Goal: Transaction & Acquisition: Purchase product/service

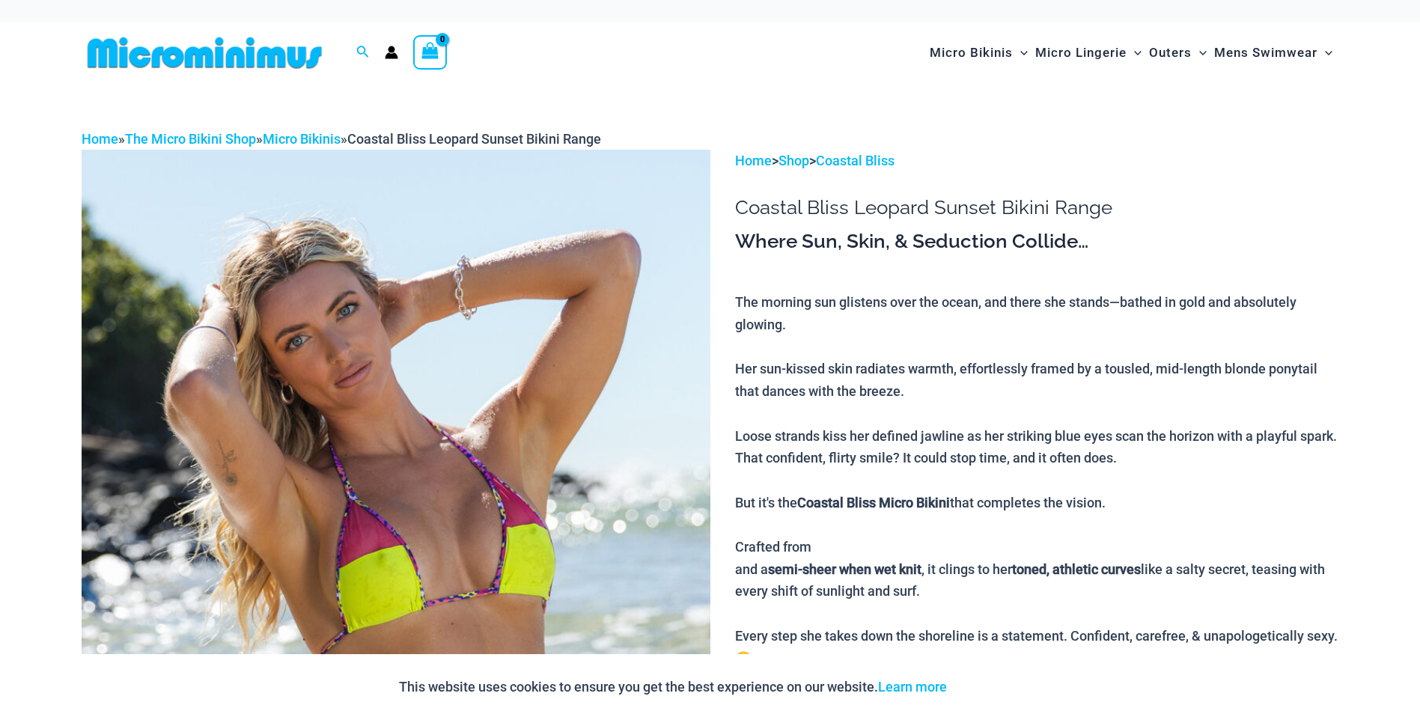
click at [307, 361] on img at bounding box center [396, 624] width 629 height 949
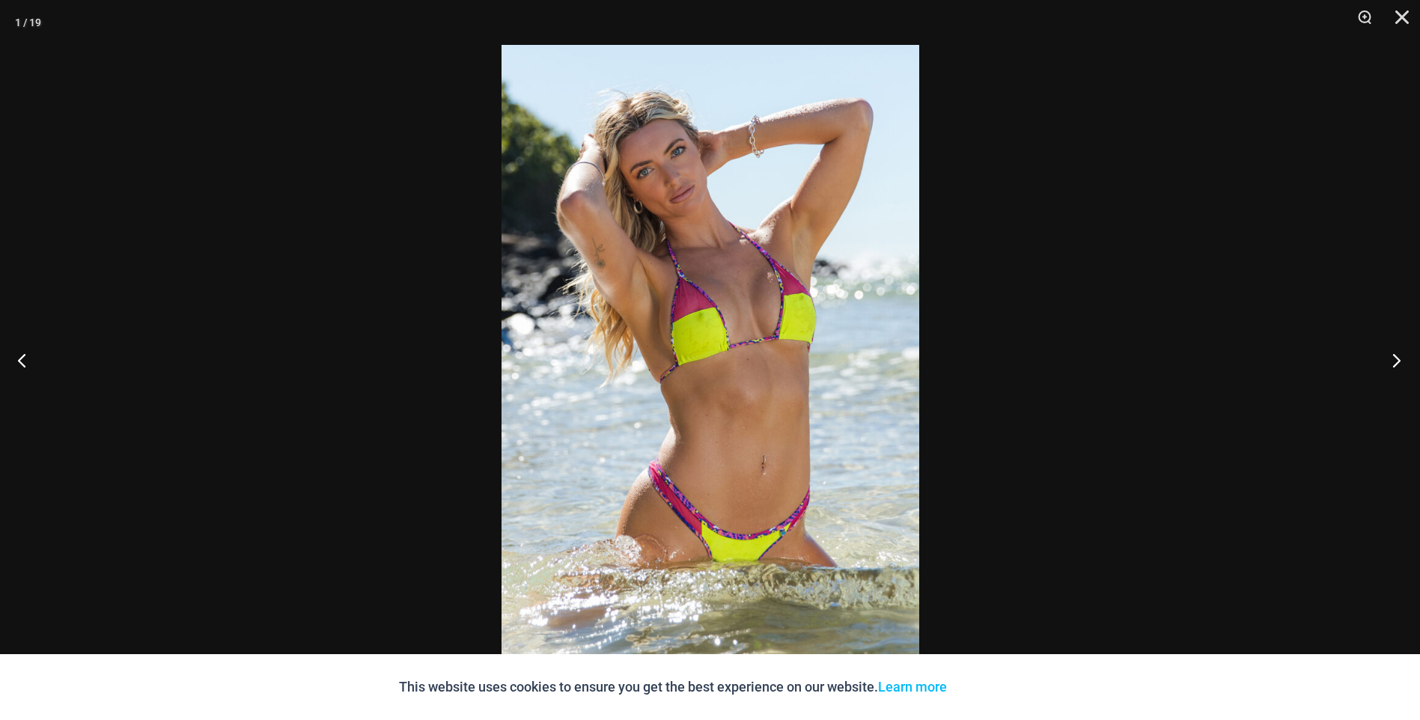
click at [1392, 356] on button "Next" at bounding box center [1392, 360] width 56 height 75
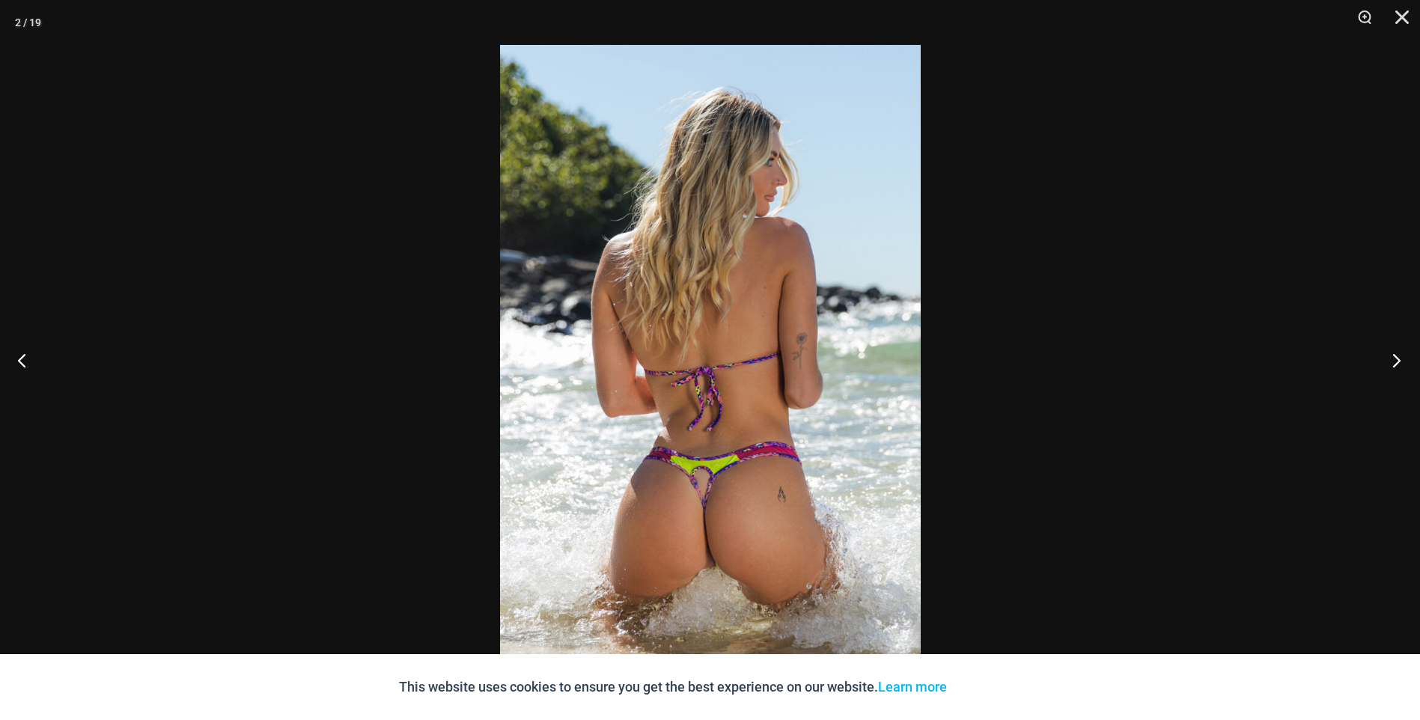
click at [1392, 356] on button "Next" at bounding box center [1392, 360] width 56 height 75
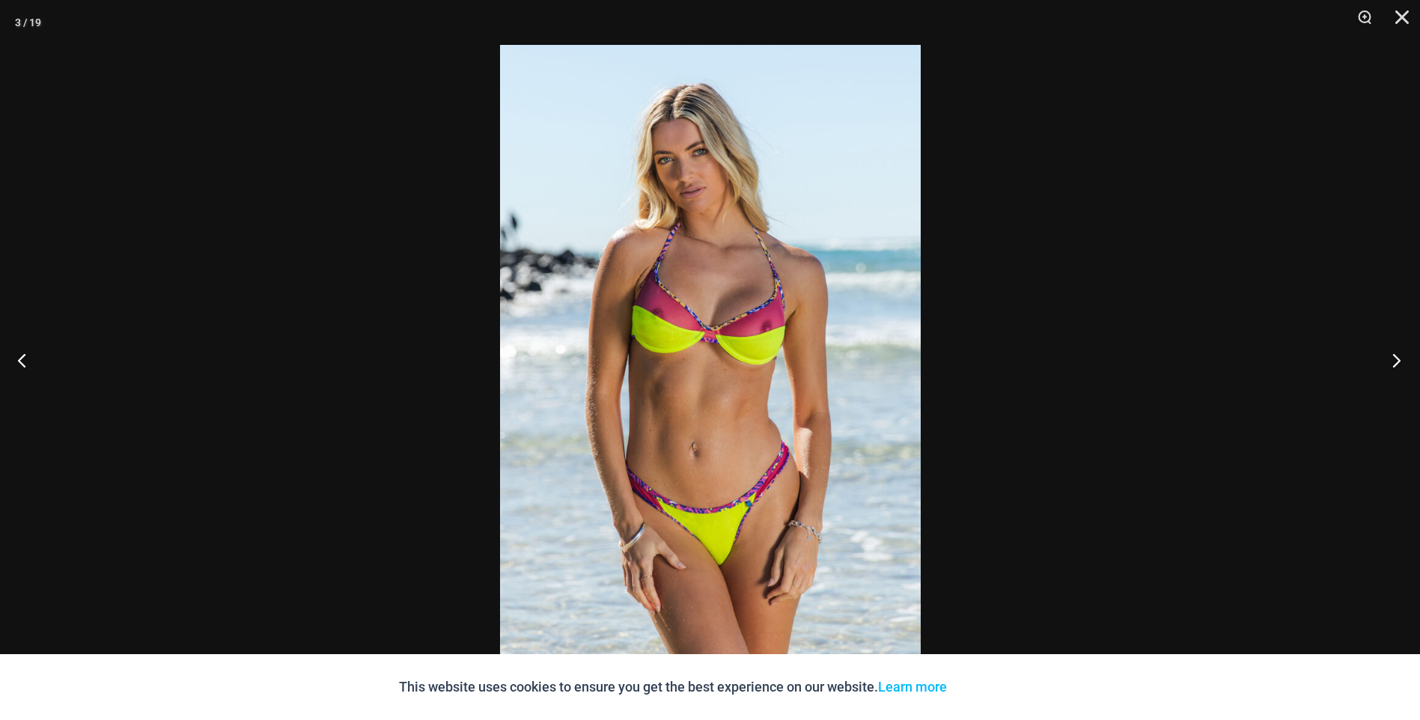
click at [1392, 356] on button "Next" at bounding box center [1392, 360] width 56 height 75
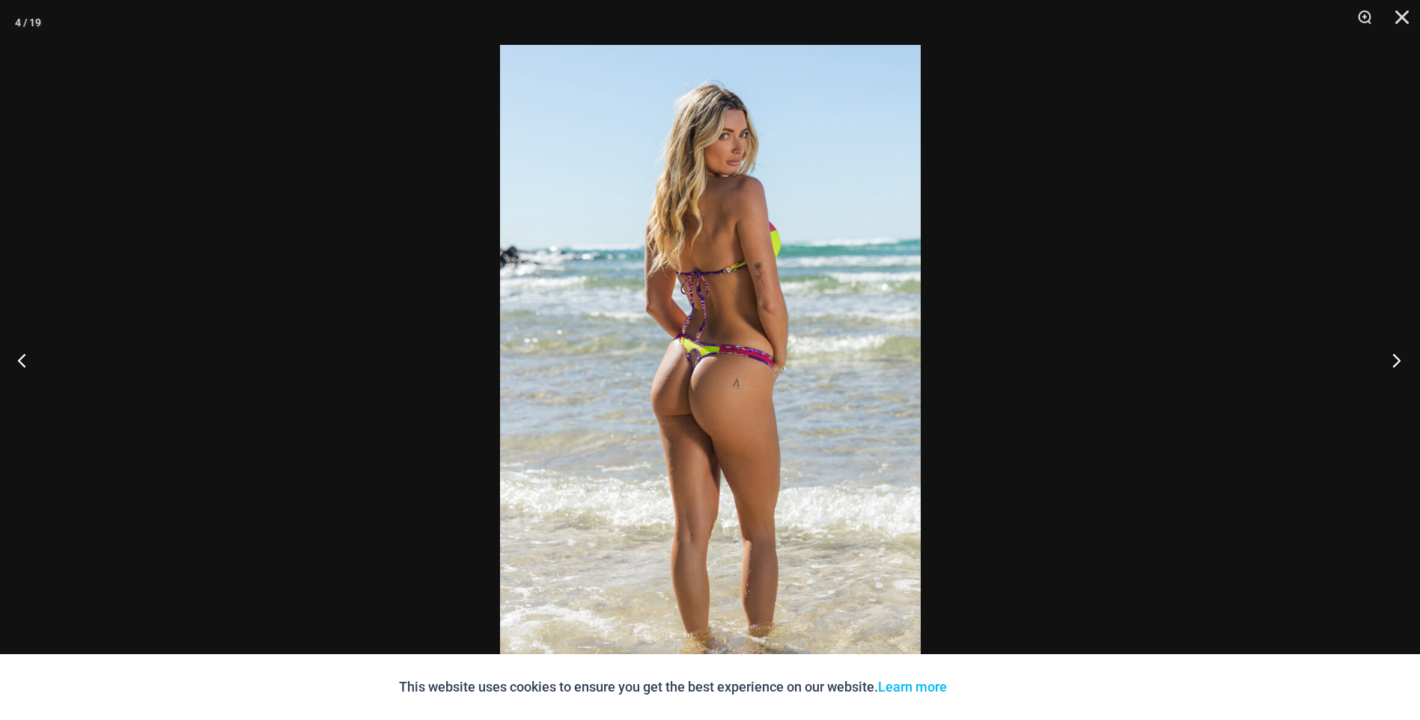
click at [1392, 356] on button "Next" at bounding box center [1392, 360] width 56 height 75
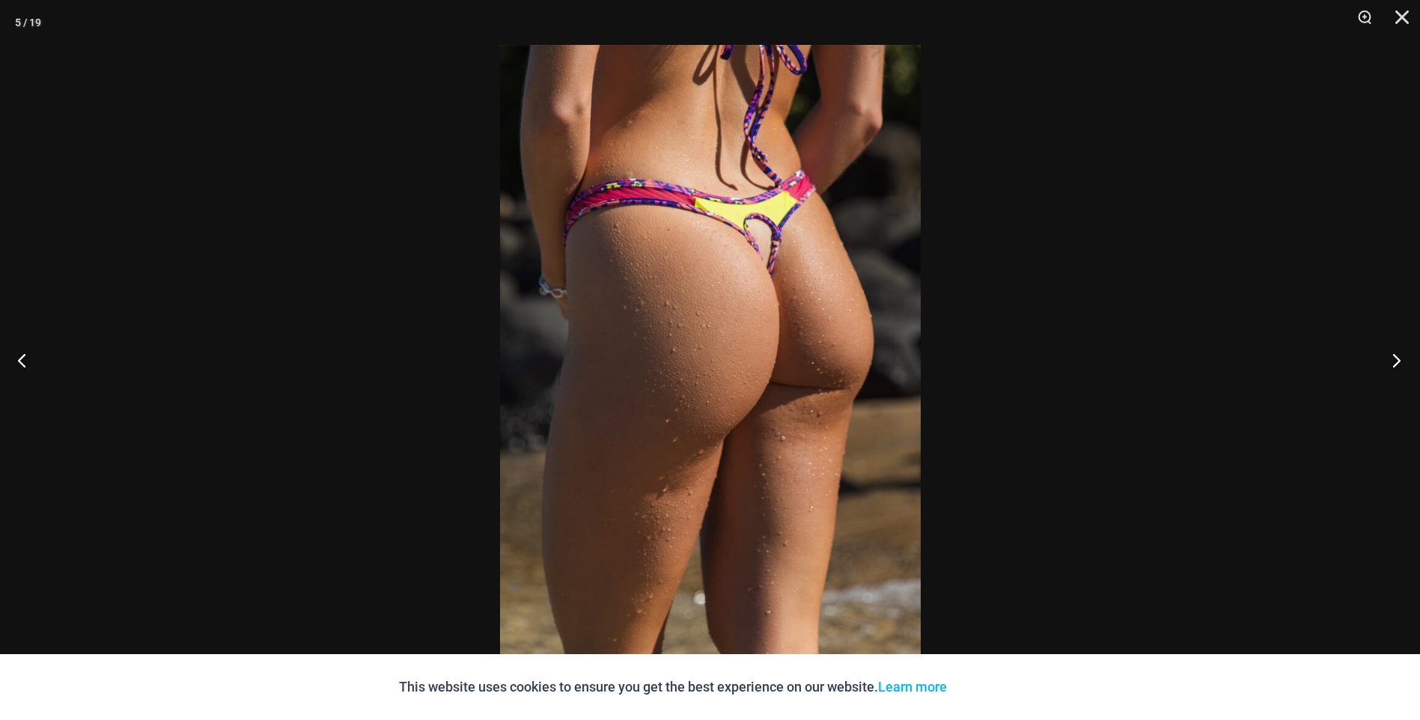
click at [1392, 356] on button "Next" at bounding box center [1392, 360] width 56 height 75
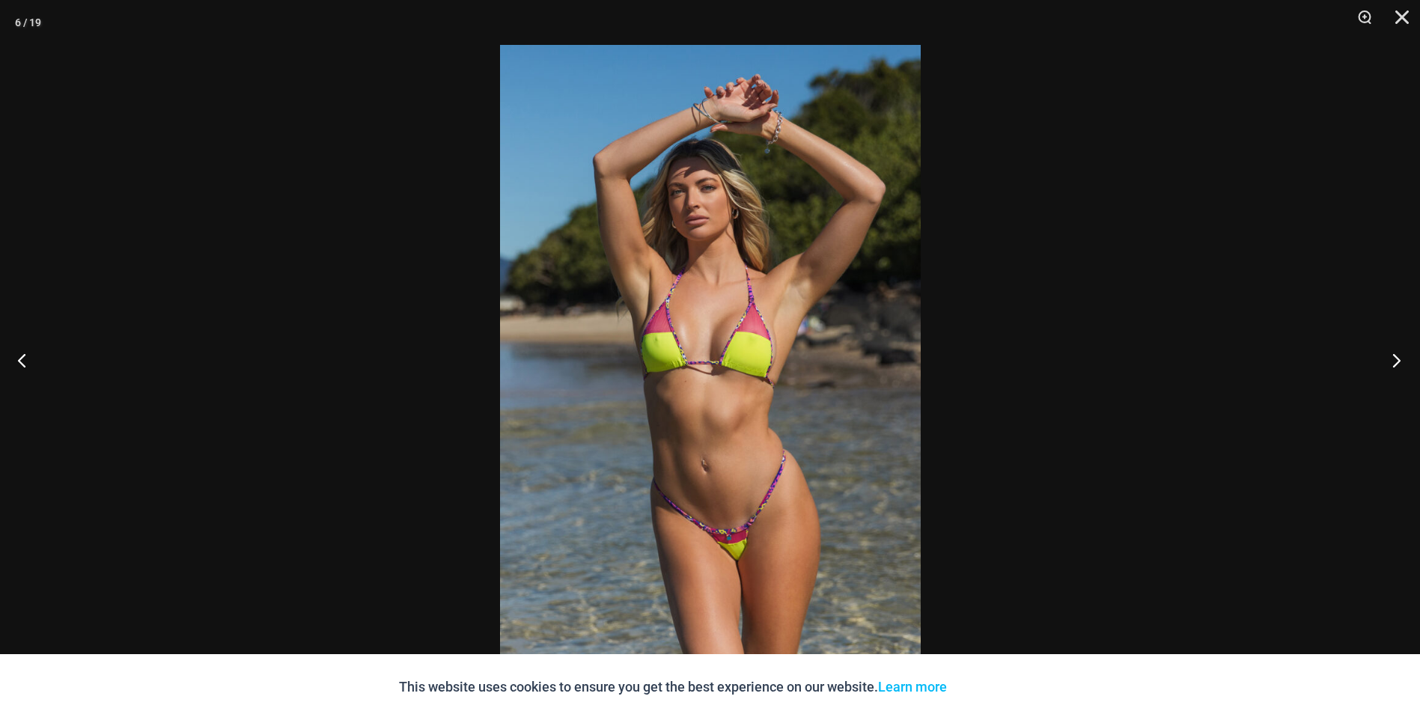
click at [1392, 356] on button "Next" at bounding box center [1392, 360] width 56 height 75
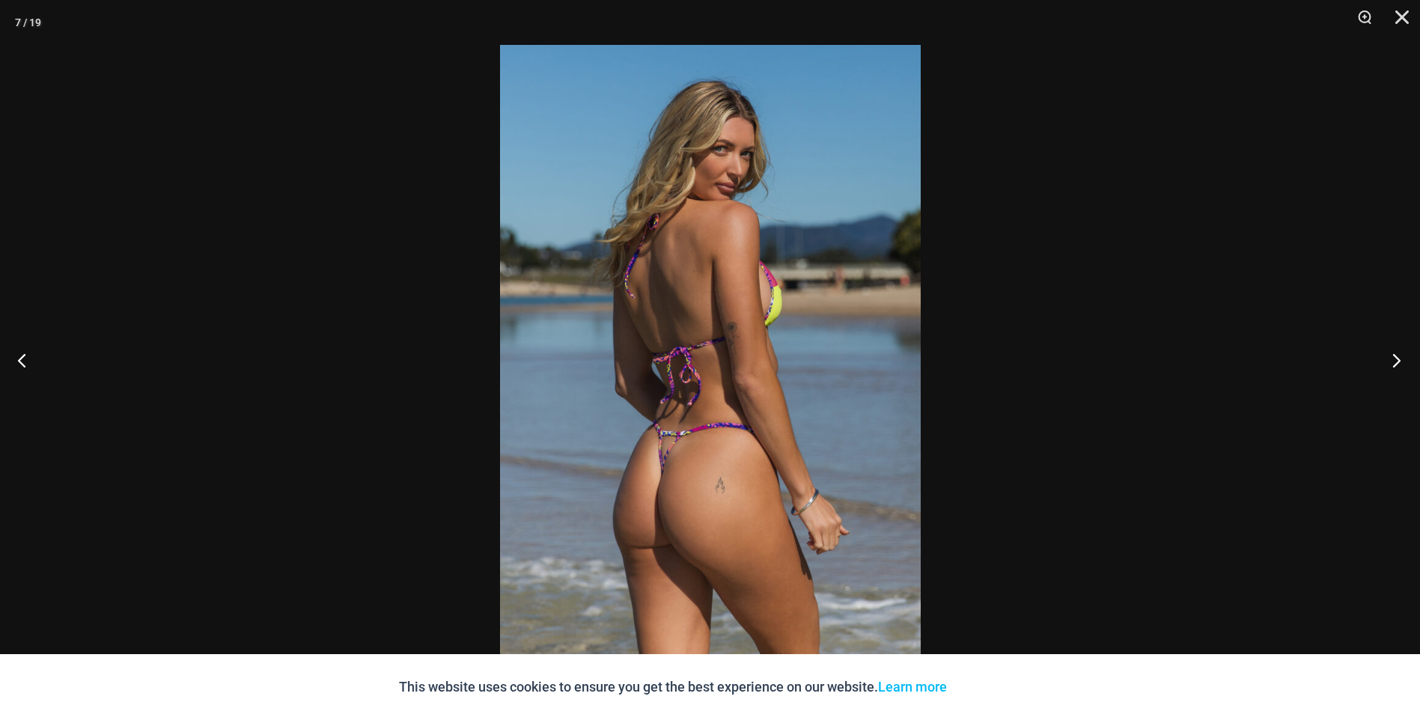
click at [1392, 356] on button "Next" at bounding box center [1392, 360] width 56 height 75
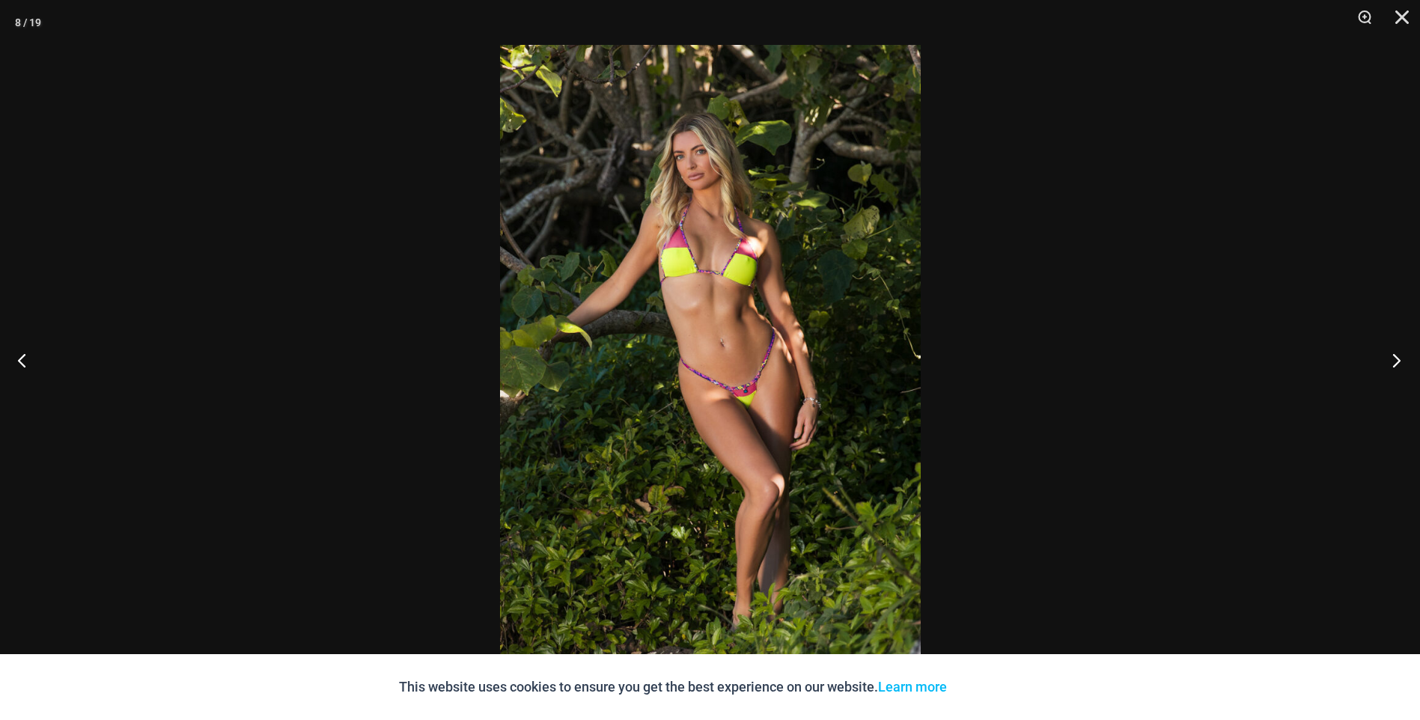
click at [1392, 356] on button "Next" at bounding box center [1392, 360] width 56 height 75
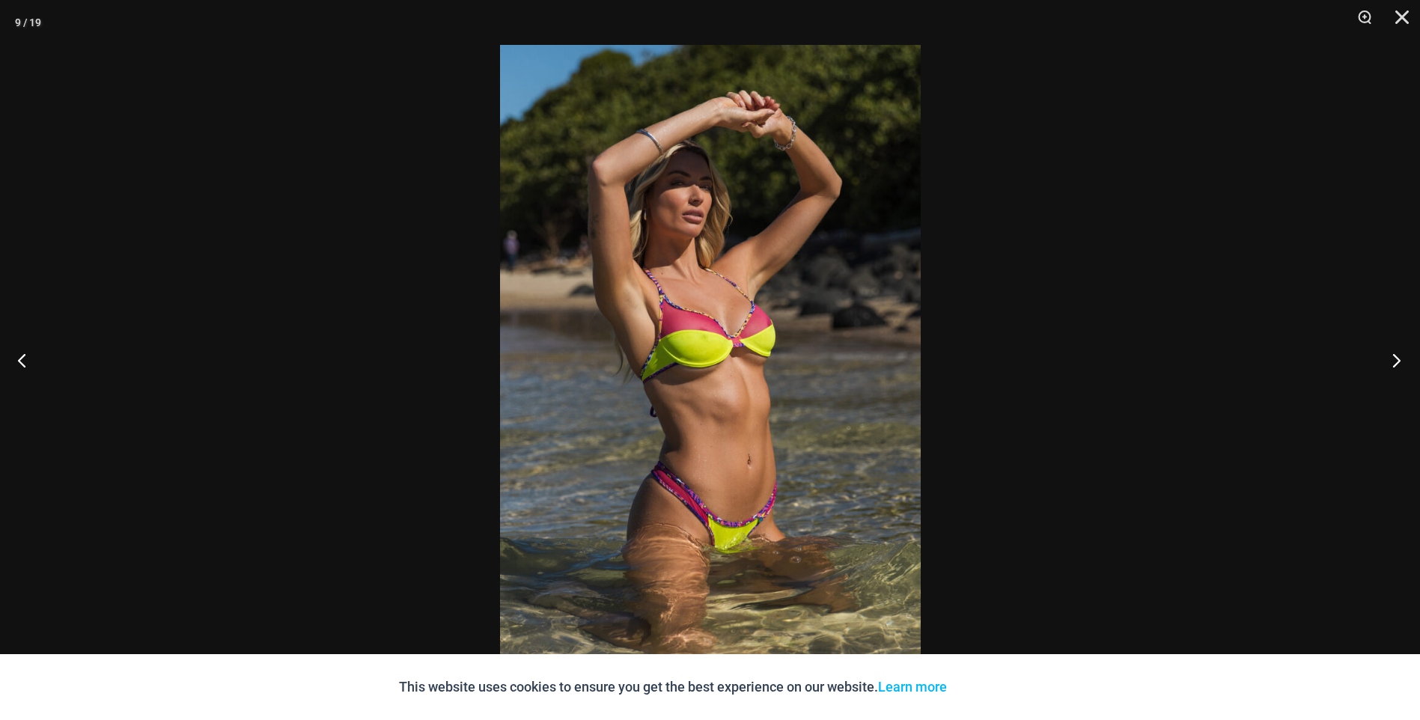
click at [1392, 356] on button "Next" at bounding box center [1392, 360] width 56 height 75
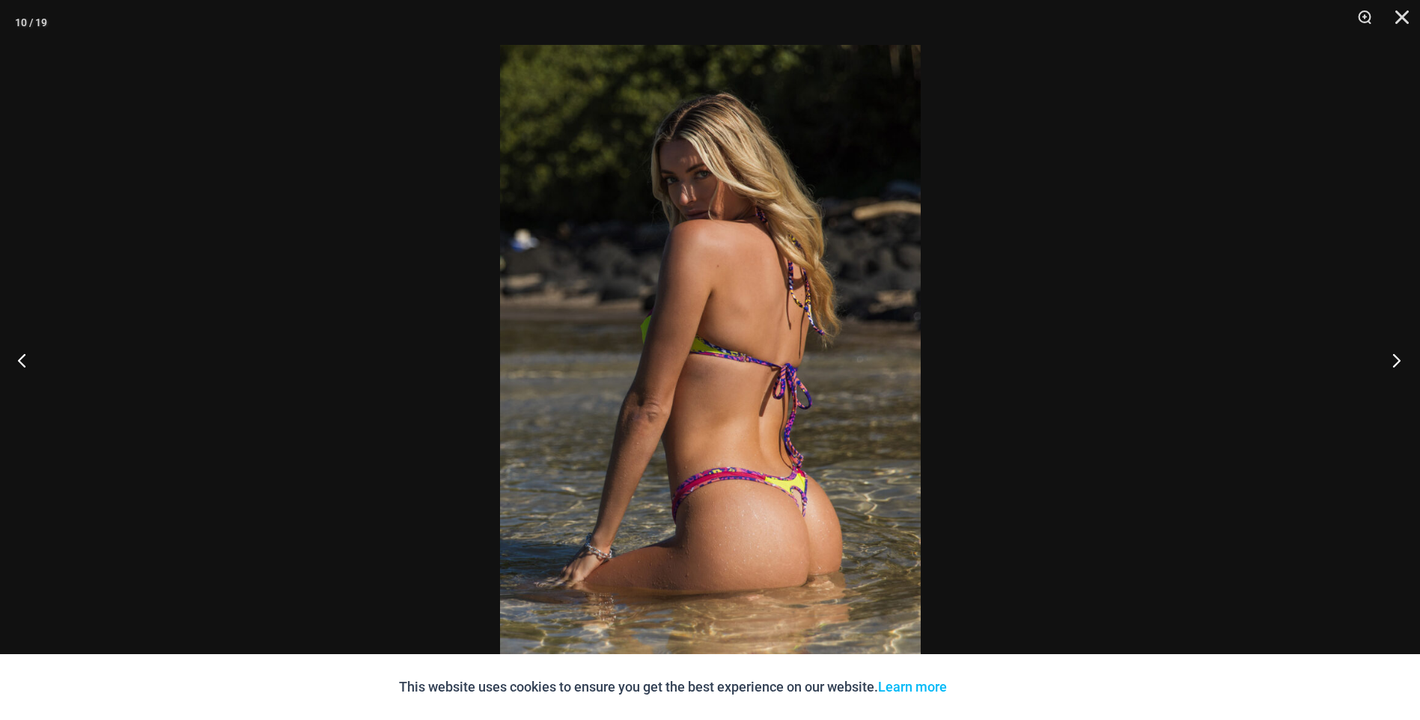
click at [1392, 356] on button "Next" at bounding box center [1392, 360] width 56 height 75
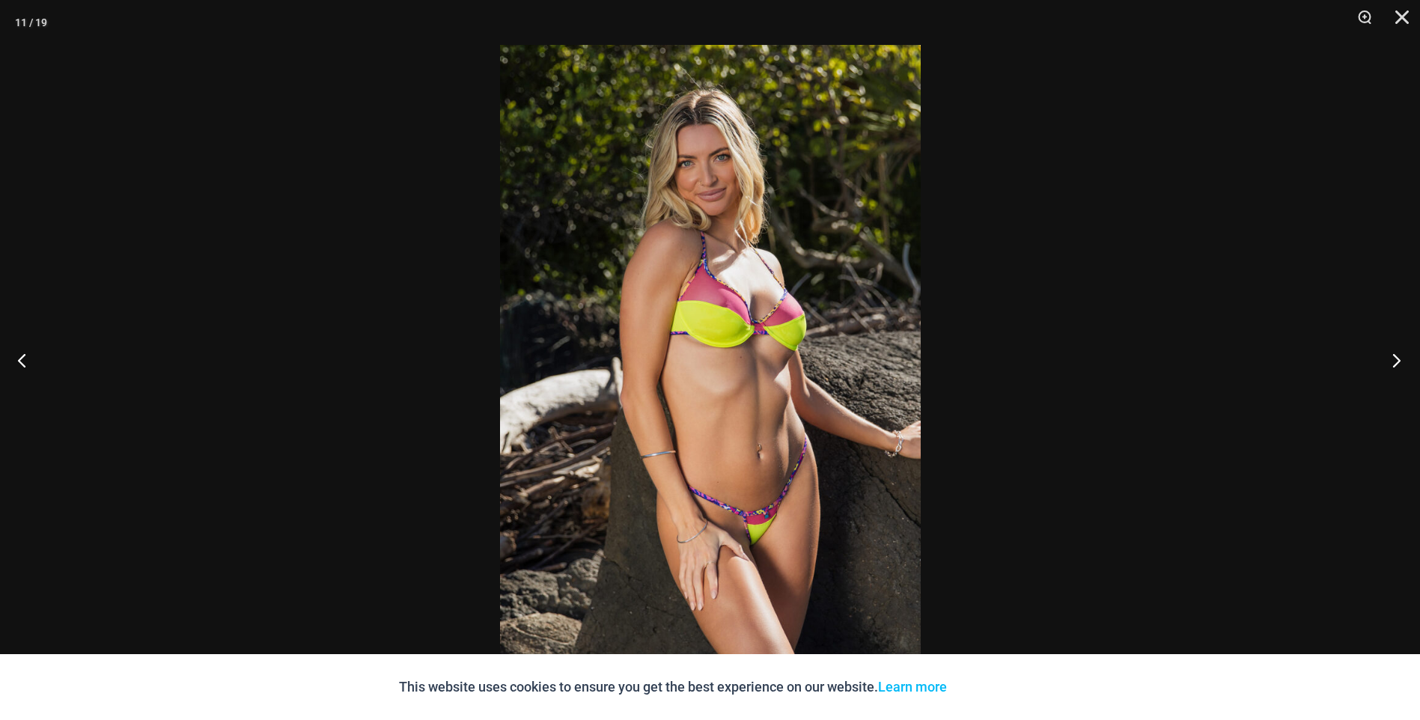
click at [1392, 356] on button "Next" at bounding box center [1392, 360] width 56 height 75
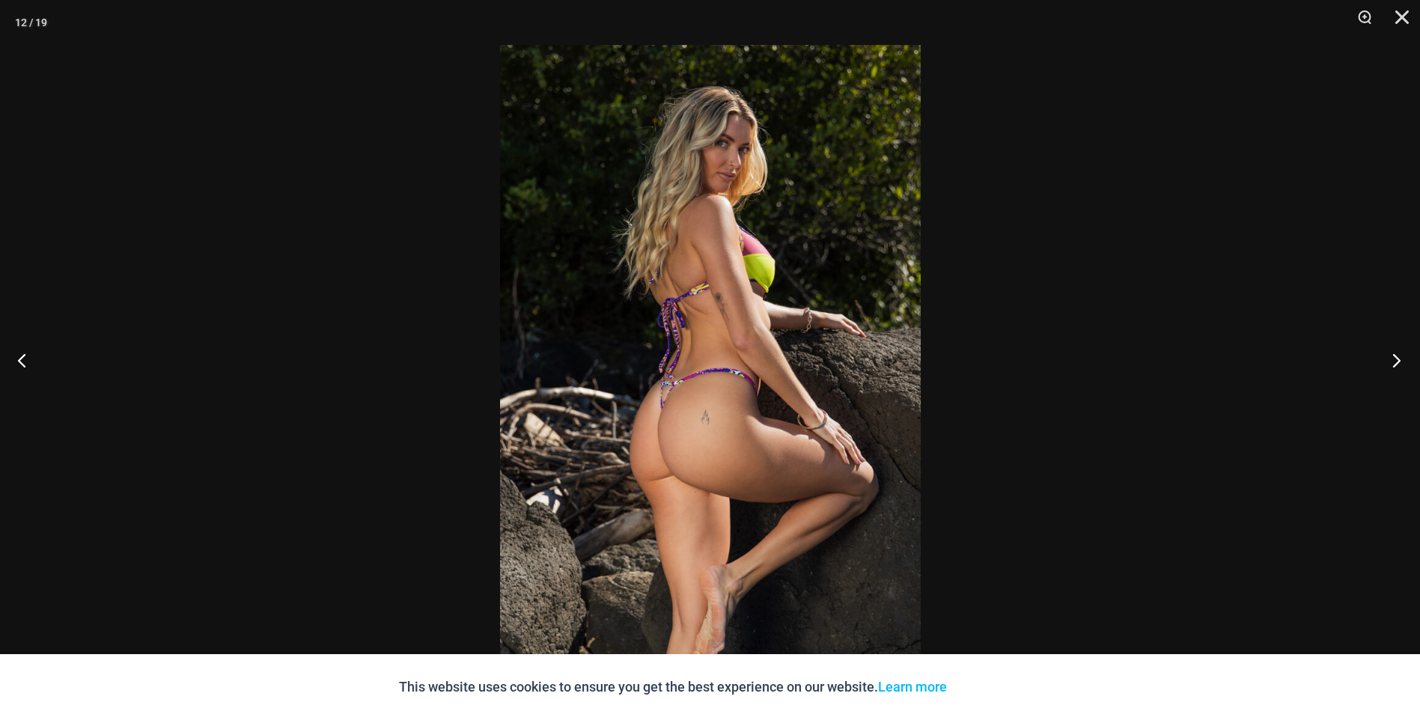
click at [1392, 356] on button "Next" at bounding box center [1392, 360] width 56 height 75
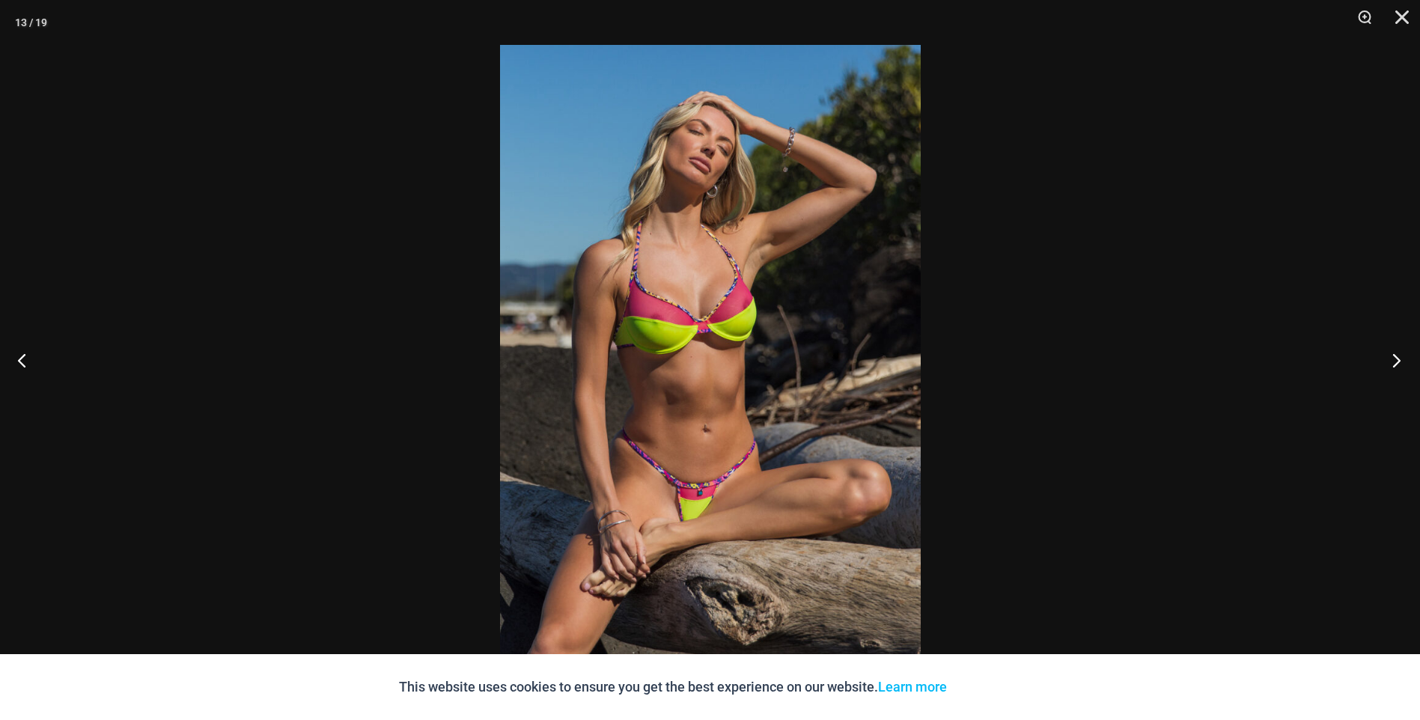
click at [1385, 352] on button "Next" at bounding box center [1392, 360] width 56 height 75
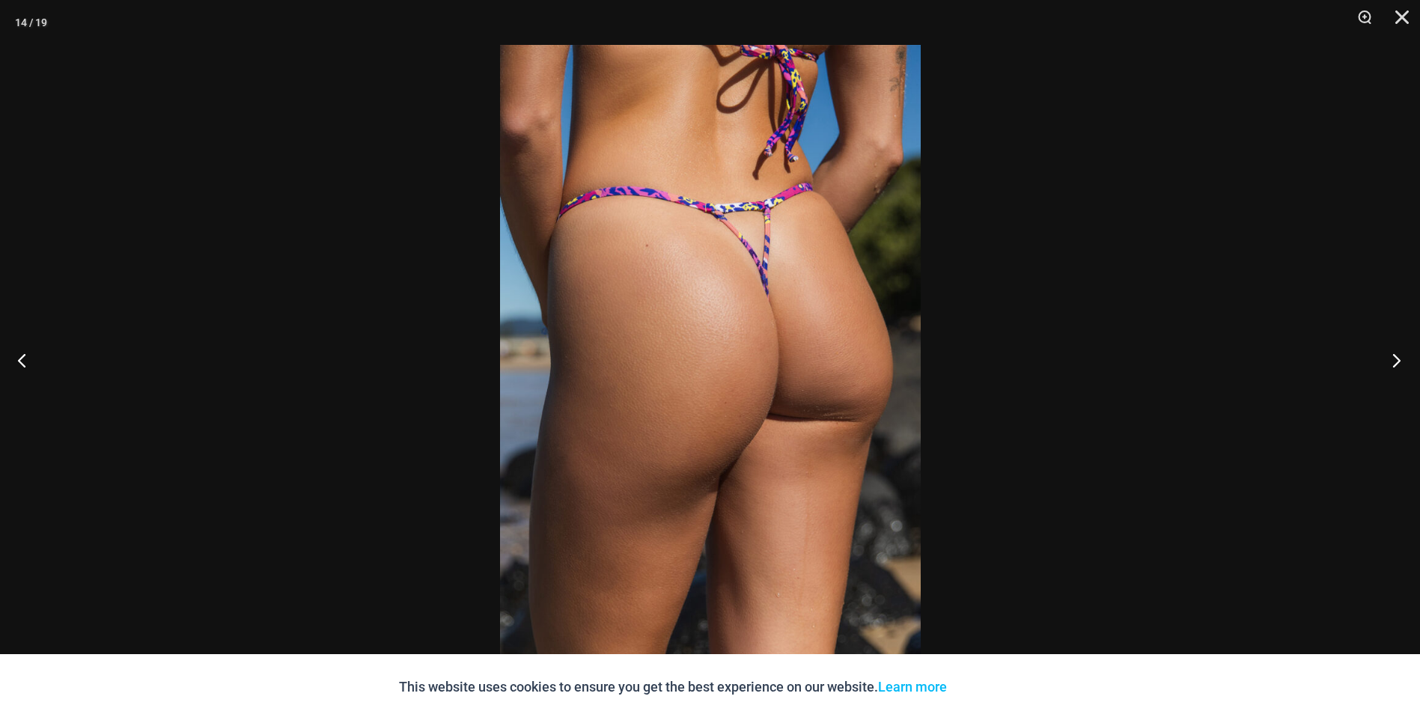
click at [1384, 351] on button "Next" at bounding box center [1392, 360] width 56 height 75
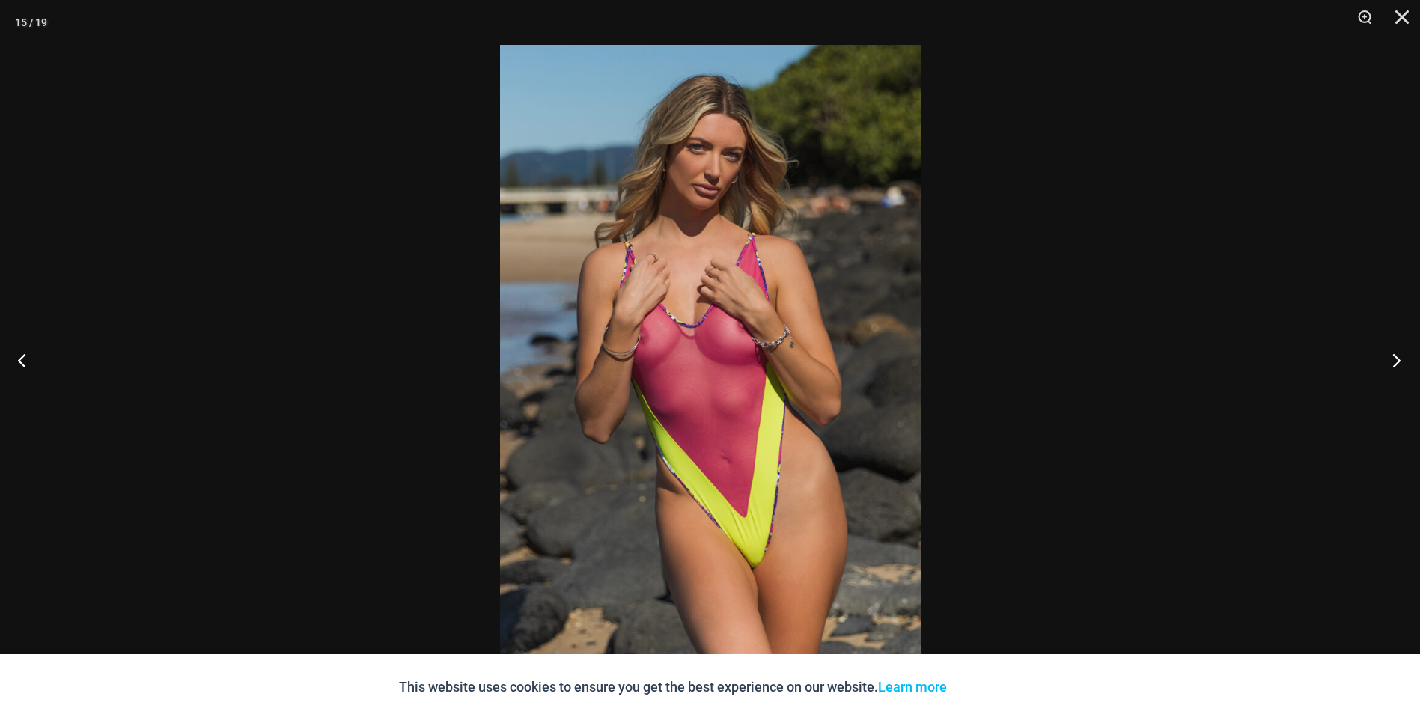
click at [1383, 350] on button "Next" at bounding box center [1392, 360] width 56 height 75
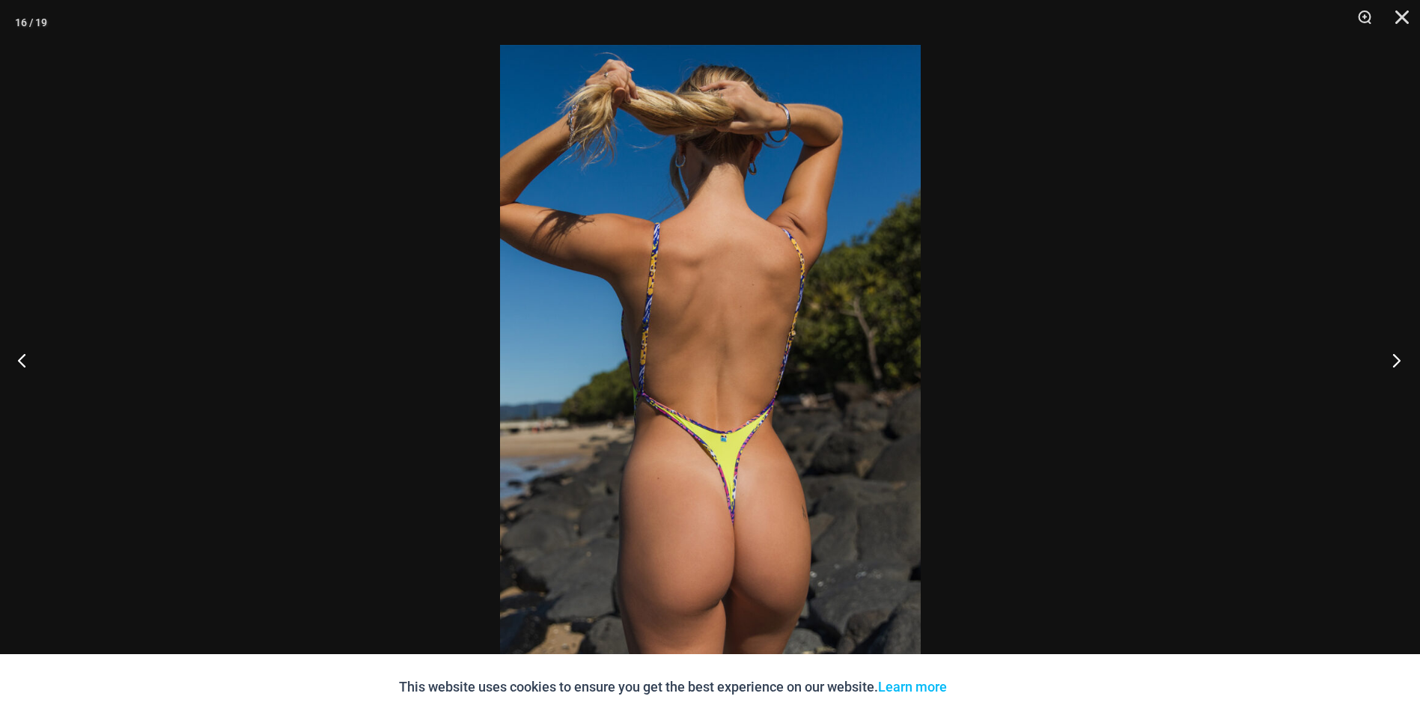
click at [1383, 350] on button "Next" at bounding box center [1392, 360] width 56 height 75
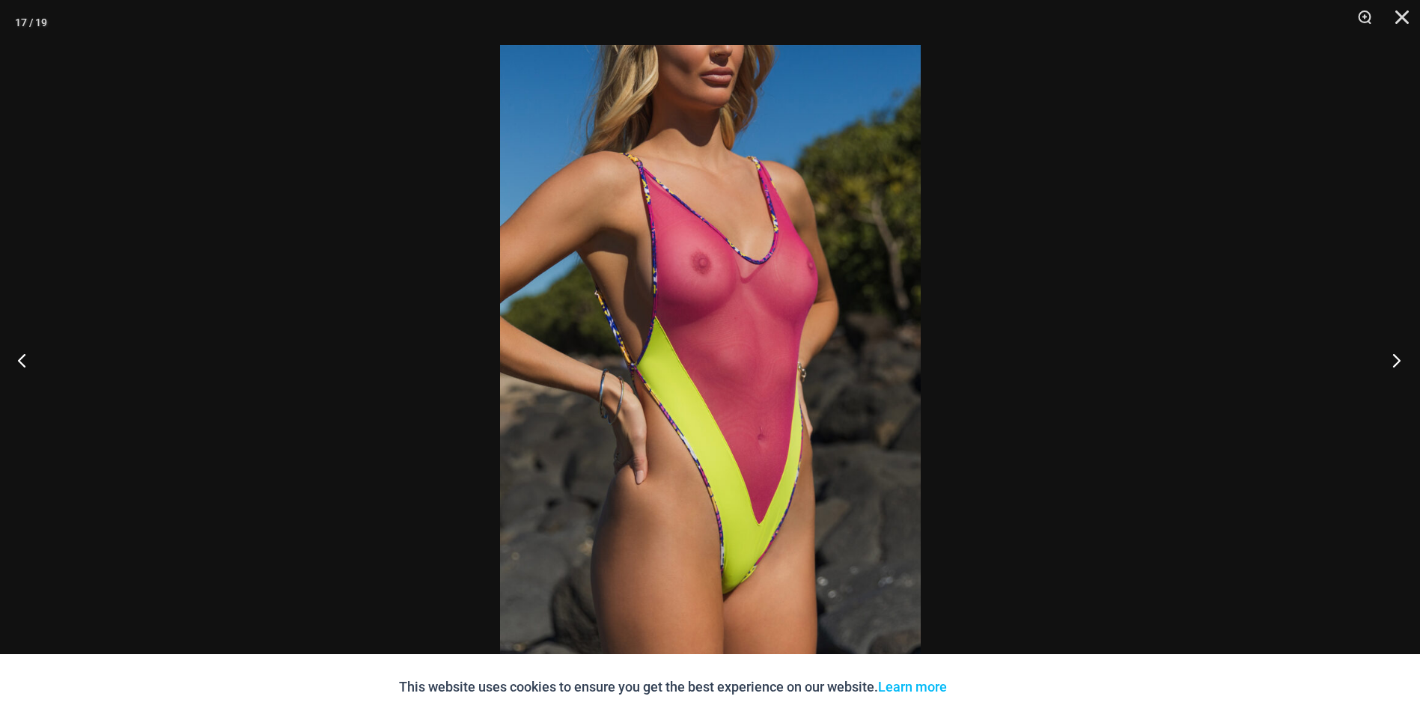
click at [1383, 350] on button "Next" at bounding box center [1392, 360] width 56 height 75
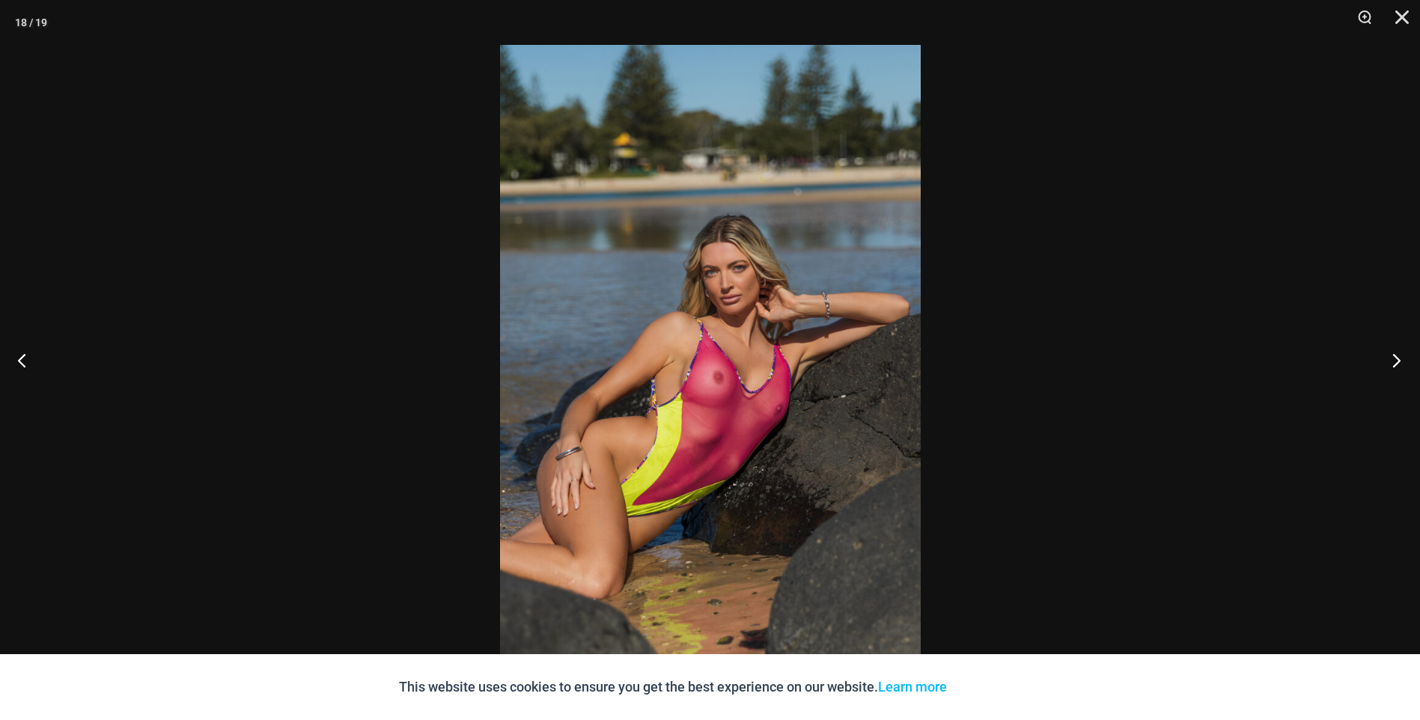
click at [1393, 350] on button "Next" at bounding box center [1392, 360] width 56 height 75
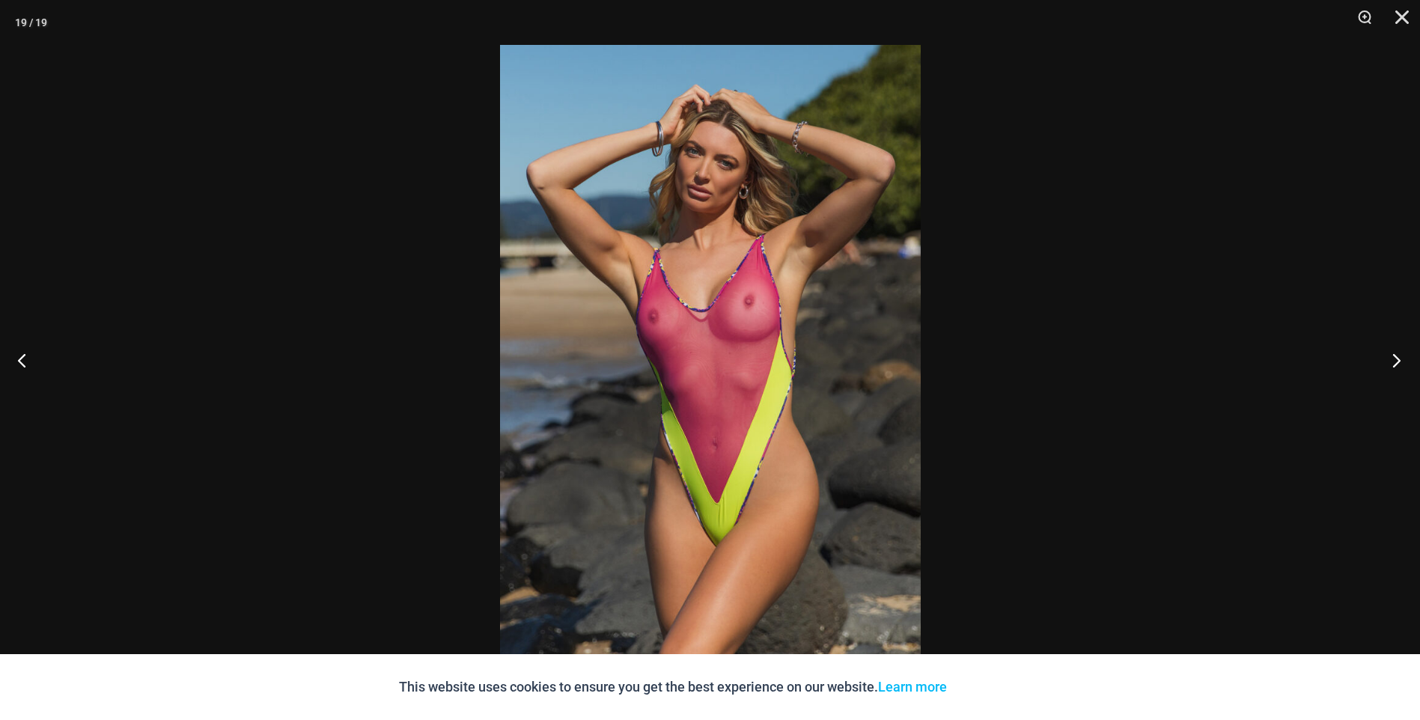
click at [1393, 350] on button "Next" at bounding box center [1392, 360] width 56 height 75
